Goal: Transaction & Acquisition: Download file/media

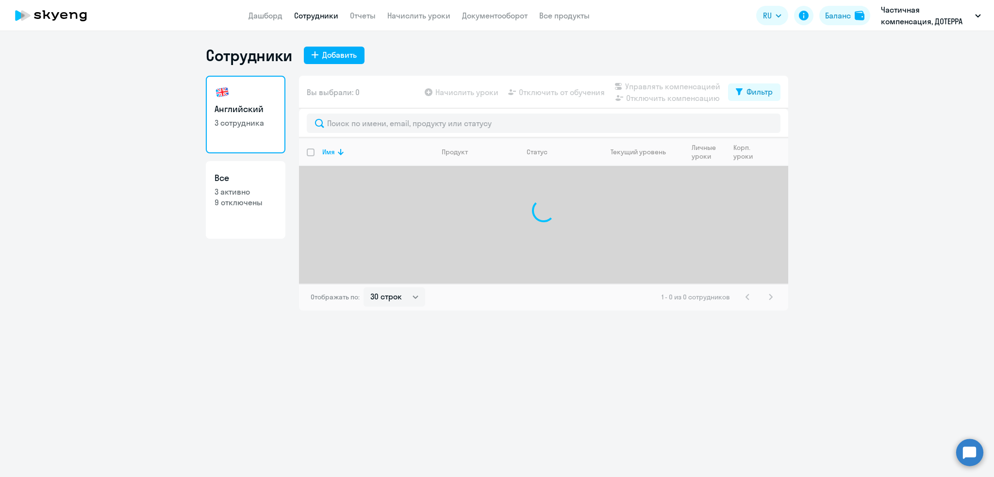
select select "30"
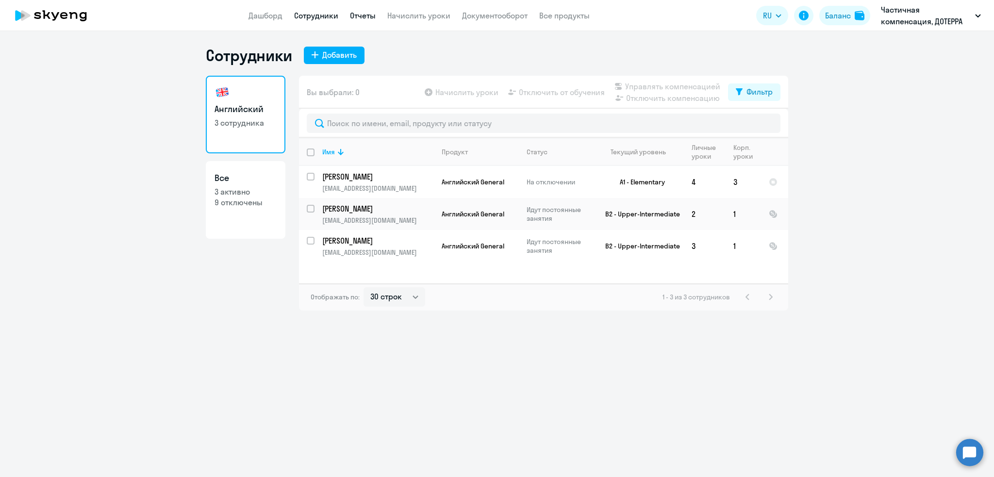
click at [361, 16] on link "Отчеты" at bounding box center [363, 16] width 26 height 10
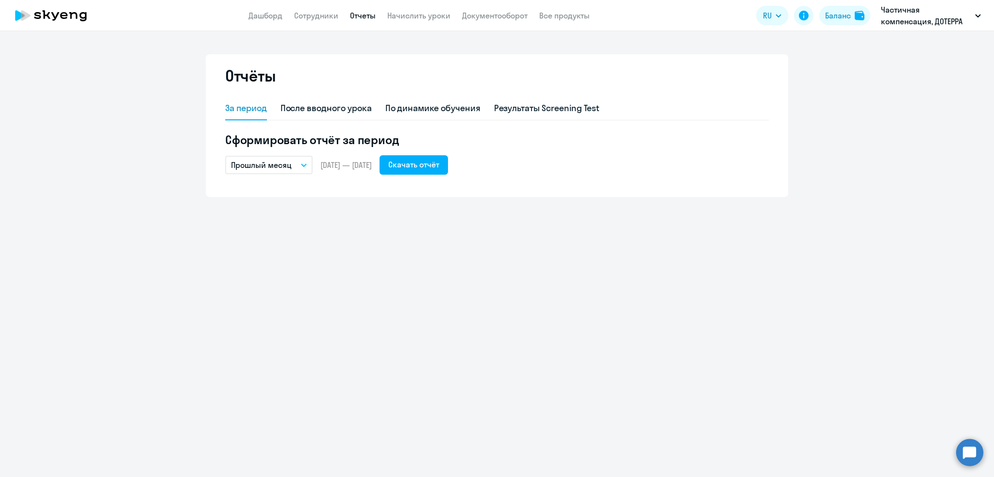
click at [303, 161] on button "Прошлый месяц" at bounding box center [268, 165] width 87 height 18
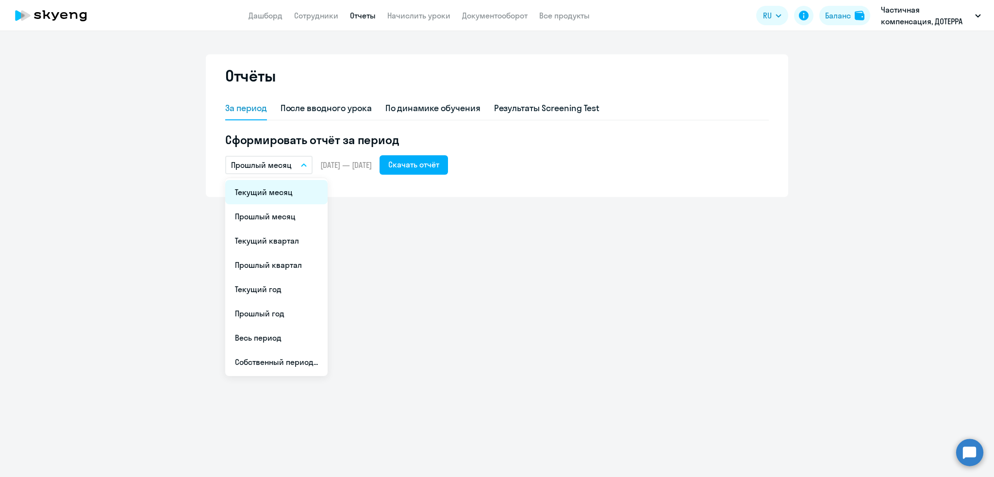
click at [281, 197] on li "Текущий месяц" at bounding box center [276, 192] width 102 height 24
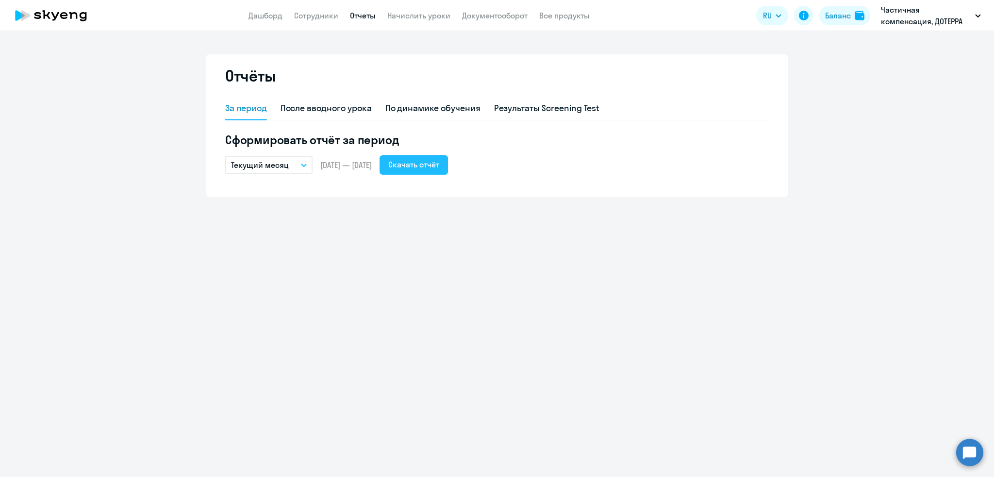
click at [439, 164] on div "Скачать отчёт" at bounding box center [413, 165] width 51 height 12
